Goal: Transaction & Acquisition: Purchase product/service

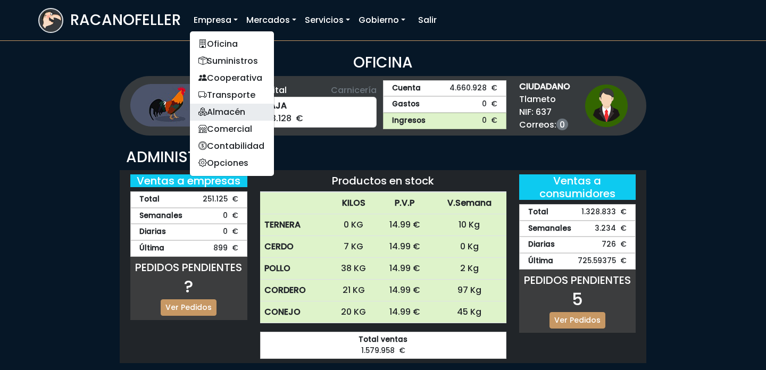
click at [233, 110] on link "Almacén" at bounding box center [232, 112] width 84 height 17
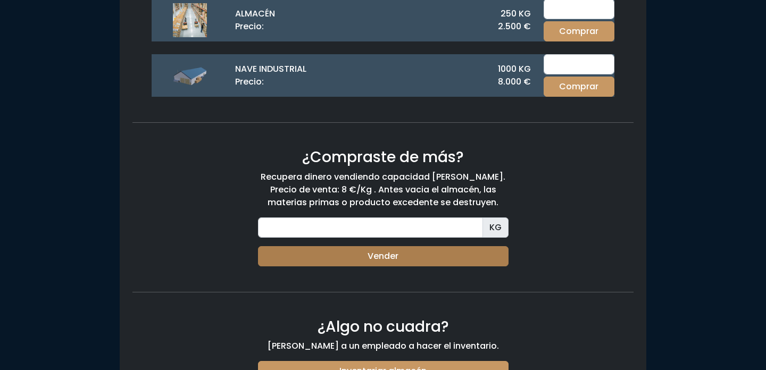
scroll to position [512, 0]
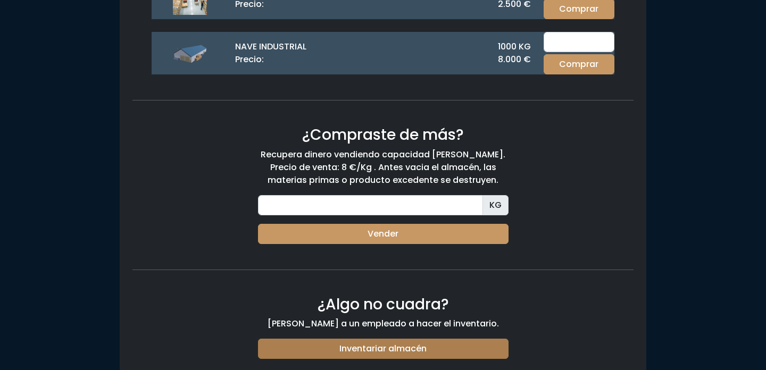
click at [393, 352] on link "Inventariar almacén" at bounding box center [383, 349] width 250 height 20
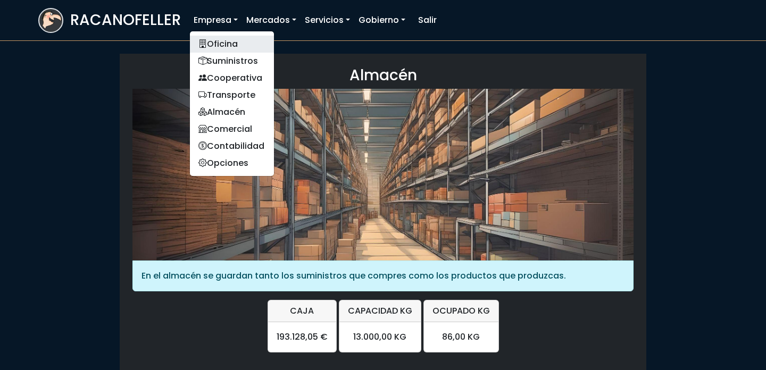
click at [228, 44] on link "Oficina" at bounding box center [232, 44] width 84 height 17
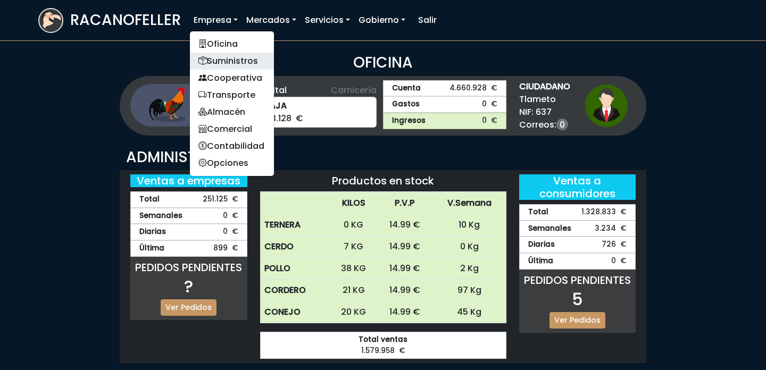
click at [226, 61] on link "Suministros" at bounding box center [232, 61] width 84 height 17
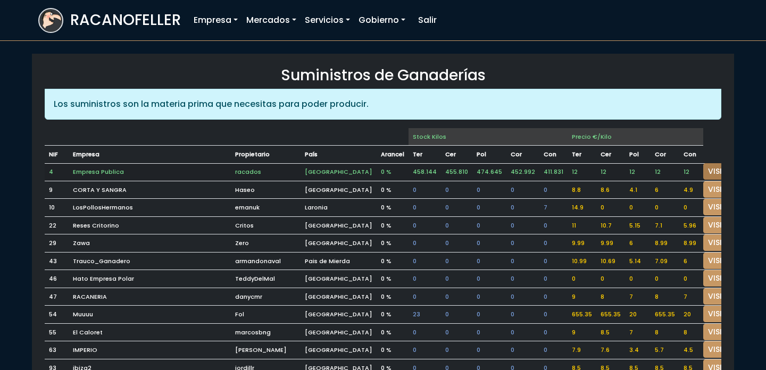
click at [703, 166] on link "VISITAR" at bounding box center [722, 171] width 38 height 16
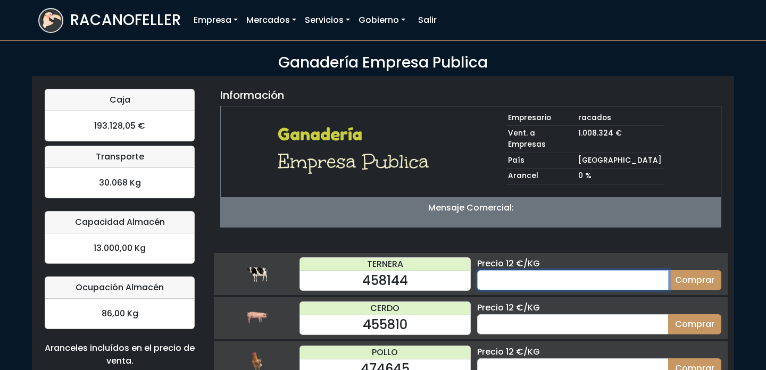
click at [558, 270] on input "number" at bounding box center [572, 280] width 191 height 20
type input "25"
click at [668, 270] on button "Comprar" at bounding box center [694, 280] width 53 height 20
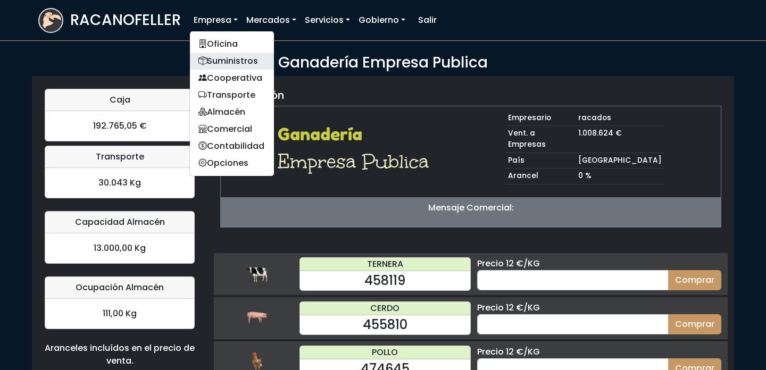
click at [222, 58] on link "Suministros" at bounding box center [232, 61] width 84 height 17
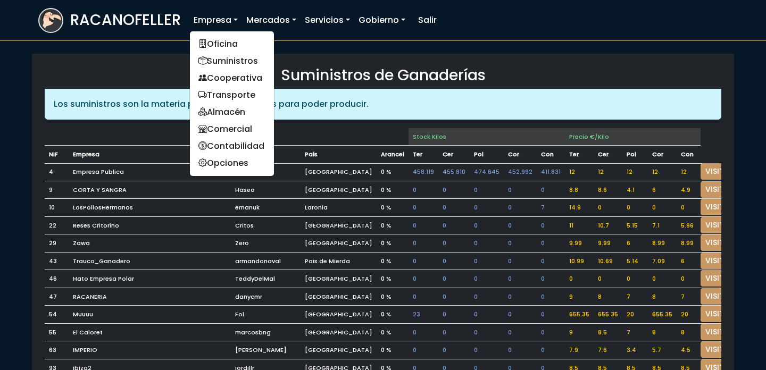
click at [205, 25] on link "Empresa" at bounding box center [215, 20] width 53 height 21
click at [216, 43] on link "Oficina" at bounding box center [232, 44] width 84 height 17
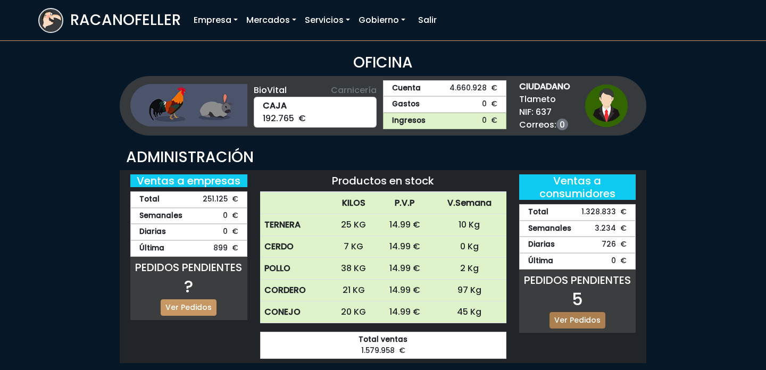
click at [583, 320] on link "Ver Pedidos" at bounding box center [577, 320] width 56 height 16
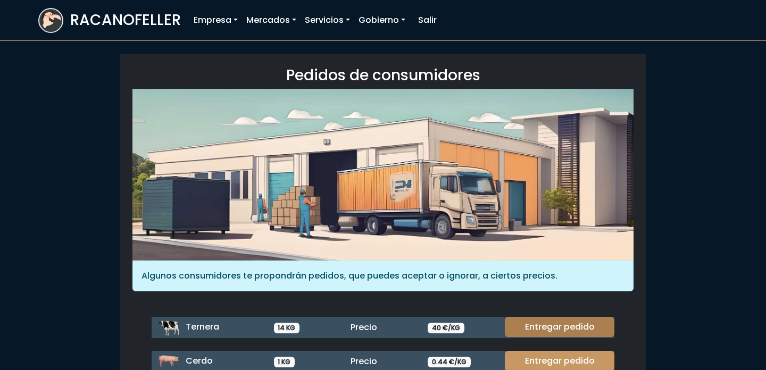
click at [557, 321] on link "Entregar pedido" at bounding box center [560, 327] width 110 height 20
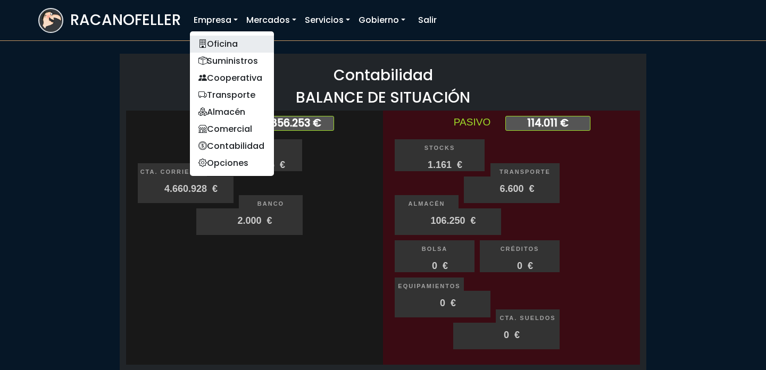
click at [226, 40] on link "Oficina" at bounding box center [232, 44] width 84 height 17
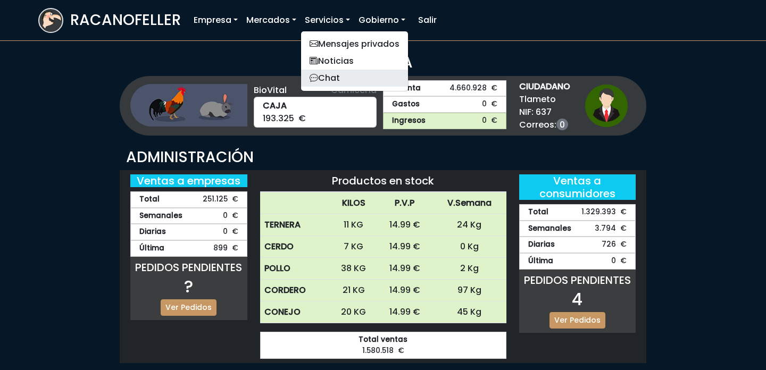
click at [341, 80] on link "Chat" at bounding box center [354, 78] width 107 height 17
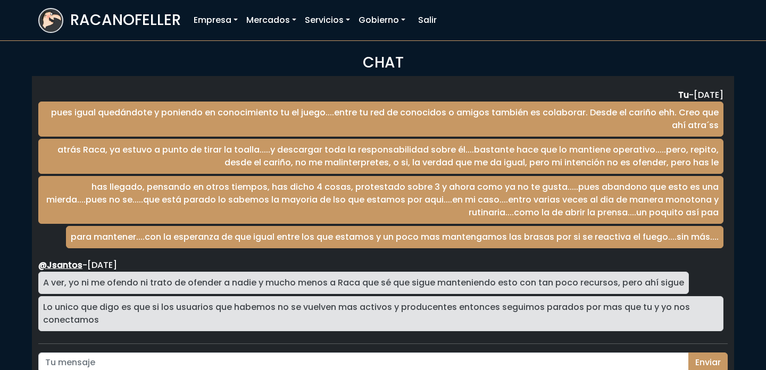
scroll to position [1760, 0]
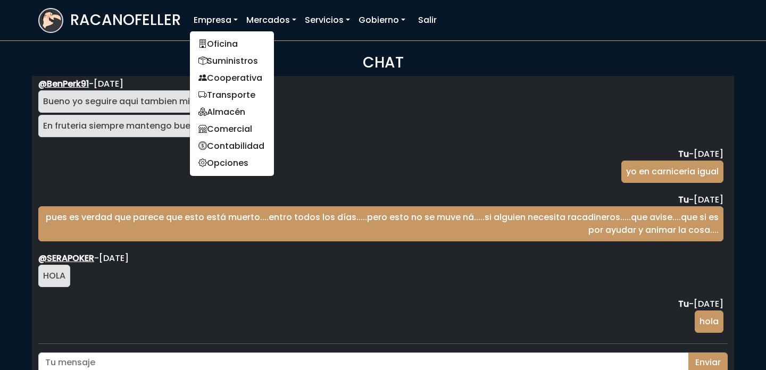
click at [235, 16] on link "Empresa" at bounding box center [215, 20] width 53 height 21
click at [230, 43] on link "Oficina" at bounding box center [232, 44] width 84 height 17
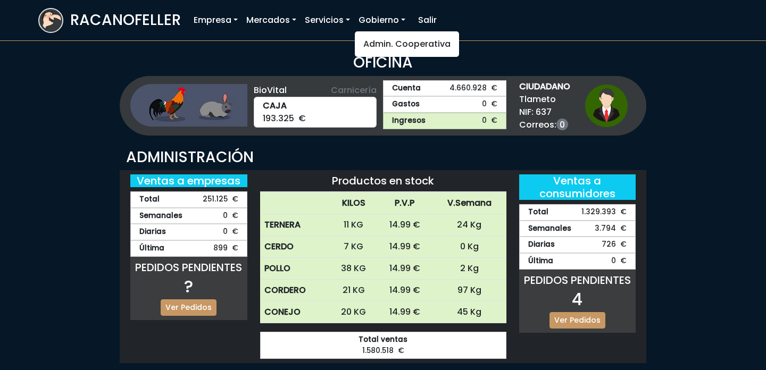
click at [367, 21] on link "Gobierno" at bounding box center [381, 20] width 55 height 21
click at [373, 39] on link "Admin. Cooperativa" at bounding box center [407, 44] width 104 height 17
